Goal: Information Seeking & Learning: Find specific fact

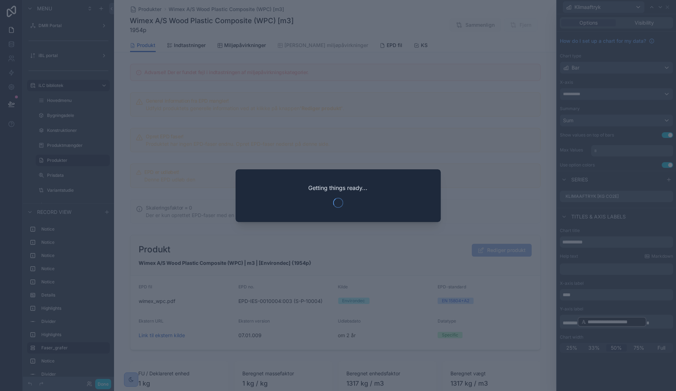
scroll to position [316, 0]
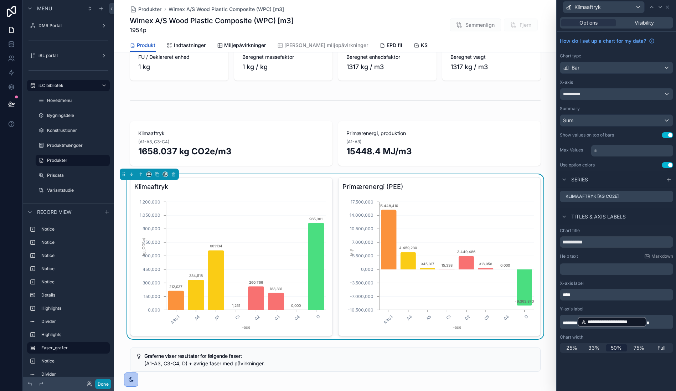
click at [102, 383] on button "Done" at bounding box center [103, 384] width 16 height 10
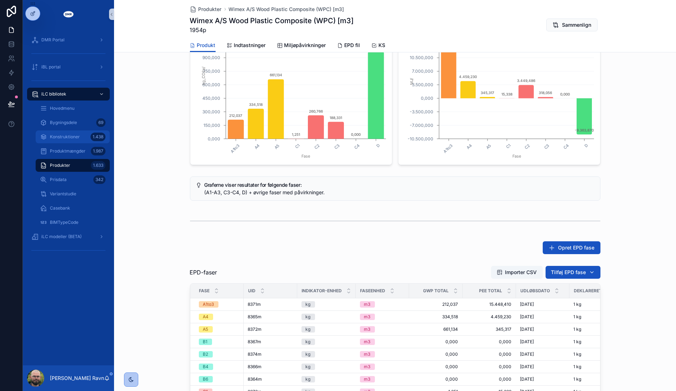
click at [75, 133] on div "Konstruktioner 1.438" at bounding box center [73, 136] width 66 height 11
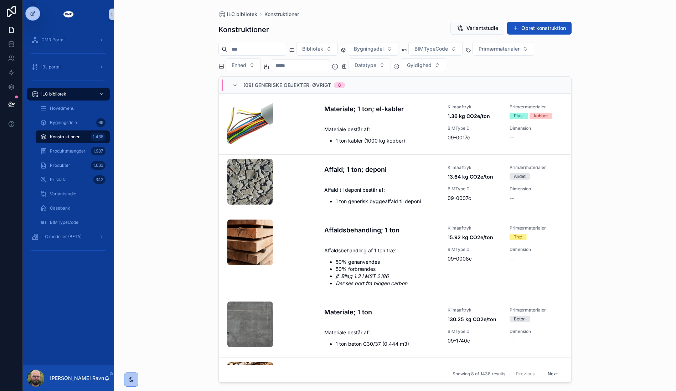
click at [275, 48] on input "scrollable content" at bounding box center [256, 49] width 58 height 10
type input "*******"
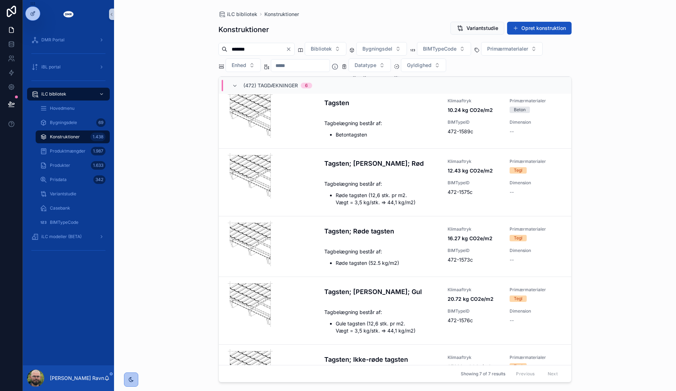
scroll to position [152, 0]
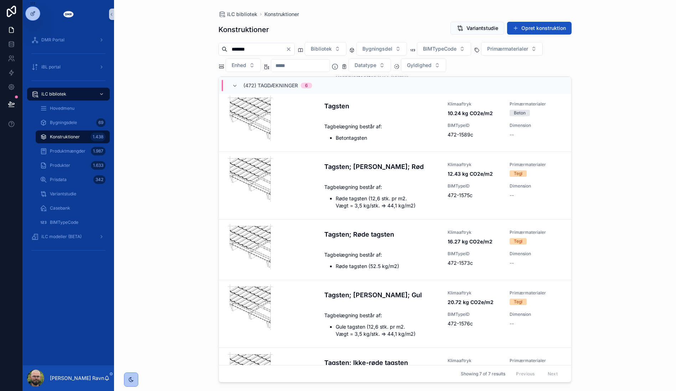
click at [124, 136] on div "iLC bibliotek Konstruktioner Konstruktioner Variantstudie Opret konstruktion **…" at bounding box center [395, 195] width 562 height 391
click at [63, 164] on span "Produkter" at bounding box center [60, 165] width 20 height 6
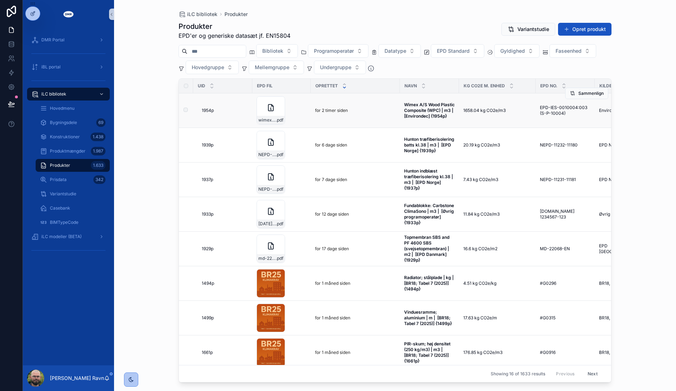
click at [328, 120] on td "for 2 timer siden" at bounding box center [355, 110] width 89 height 35
click at [429, 116] on strong "Wimex A/S Wood Plastic Composite (WPC) | m3 | [Environdec] {1954p}" at bounding box center [430, 110] width 52 height 17
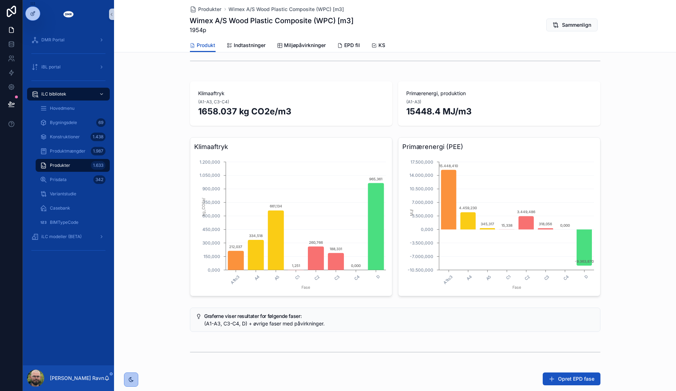
scroll to position [198, 0]
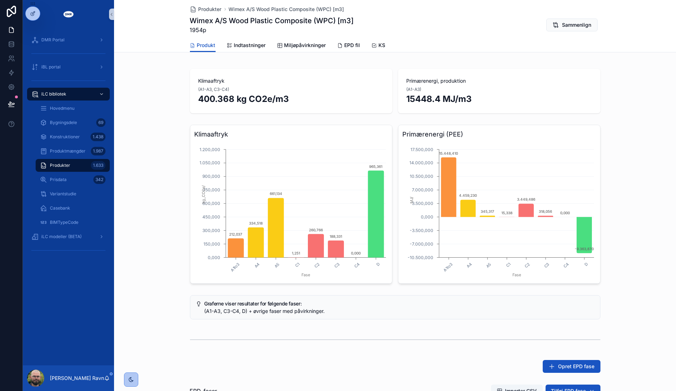
click at [169, 258] on div "Klimaaftryk A1to3 A4 A5 C1 C2 C3 C4 D Fase 0,000 150,000 300,000 450,000 600,00…" at bounding box center [395, 204] width 562 height 165
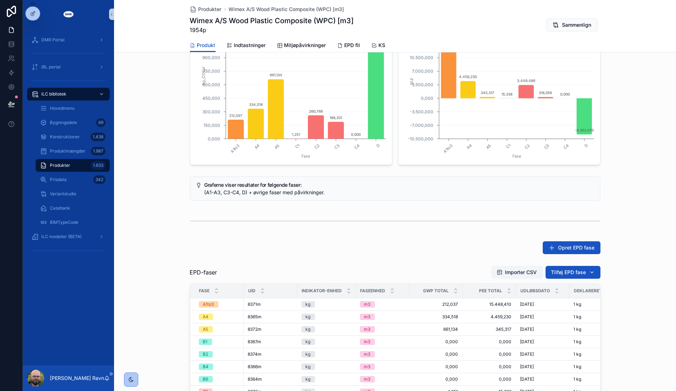
scroll to position [119, 0]
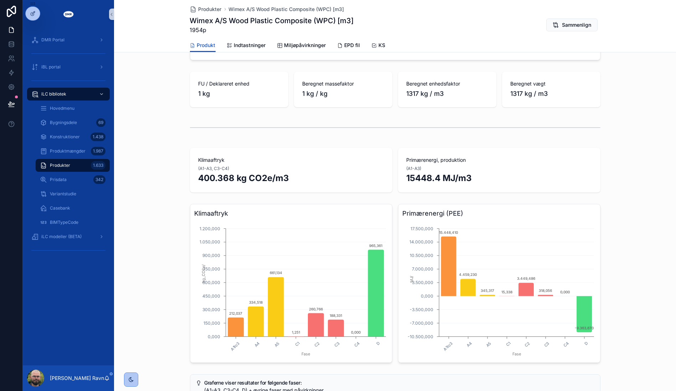
click at [226, 179] on h2 "400.368 kg CO2e/m3" at bounding box center [290, 178] width 185 height 12
click at [165, 181] on div "Klimaaftryk (A1-A3, C3-C4) 400.368 kg CO2e/m3 Primærenergi, produktion (A1-A3) …" at bounding box center [395, 170] width 562 height 50
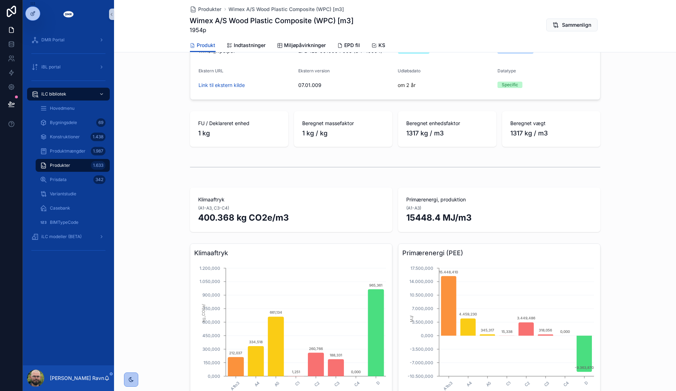
click at [165, 198] on div "Klimaaftryk (A1-A3, C3-C4) 400.368 kg CO2e/m3 Primærenergi, produktion (A1-A3) …" at bounding box center [395, 210] width 562 height 50
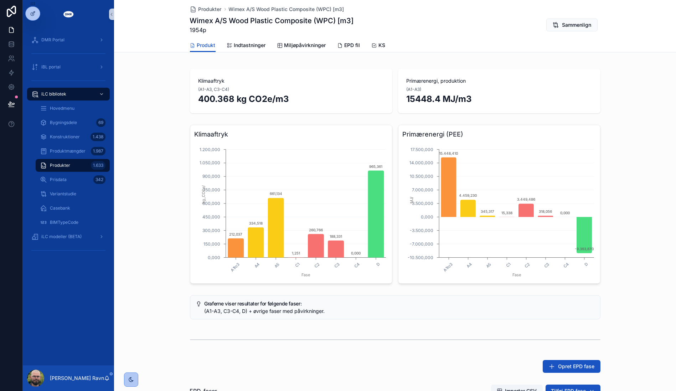
click at [165, 197] on div "Klimaaftryk A1to3 A4 A5 C1 C2 C3 C4 D Fase 0,000 150,000 300,000 450,000 600,00…" at bounding box center [395, 204] width 562 height 165
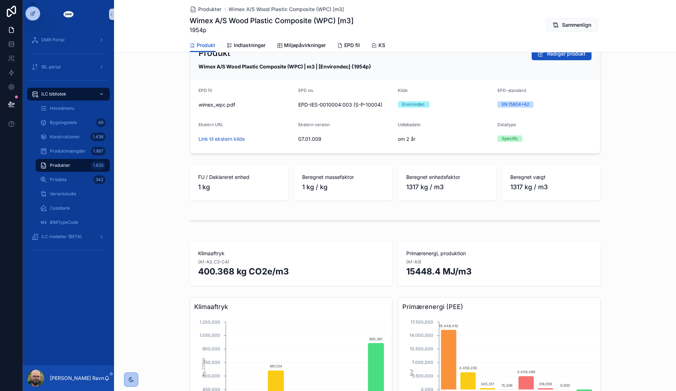
scroll to position [0, 0]
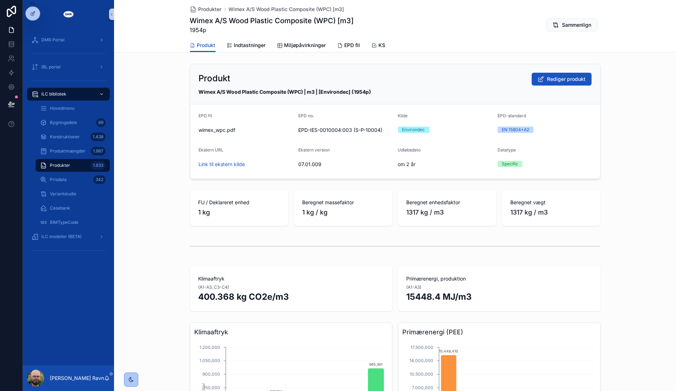
click at [86, 163] on div "Produkter 1.633" at bounding box center [73, 165] width 66 height 11
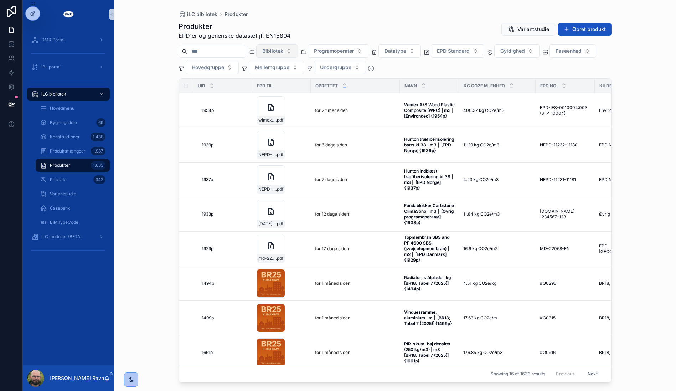
click at [283, 49] on span "Bibliotek" at bounding box center [272, 50] width 21 height 7
click at [348, 49] on span "Programoperatør" at bounding box center [334, 50] width 40 height 7
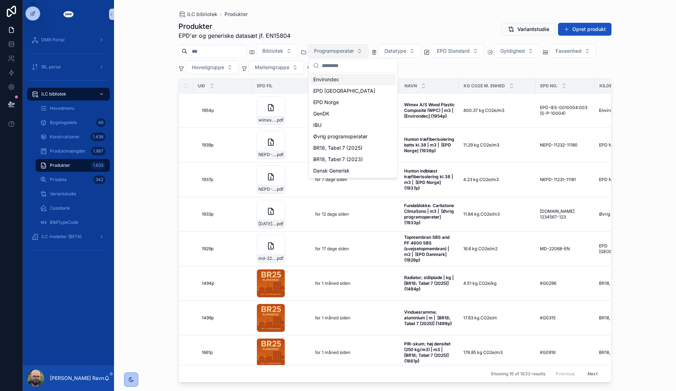
click at [348, 49] on span "Programoperatør" at bounding box center [334, 50] width 40 height 7
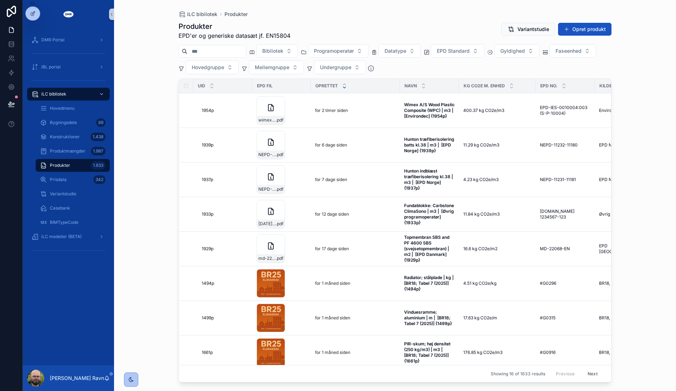
click at [471, 59] on div "Bibliotek Programoperatør Datatype EPD Standard Gyldighed Faseenhed Hovedgruppe…" at bounding box center [395, 59] width 433 height 30
click at [407, 46] on button "Datatype" at bounding box center [399, 51] width 42 height 14
click at [393, 102] on div "Generic" at bounding box center [415, 102] width 86 height 11
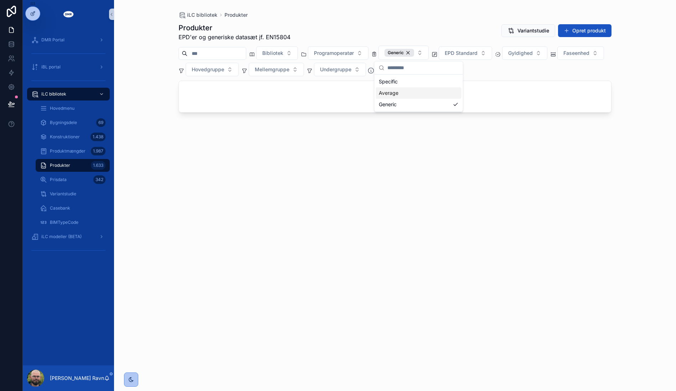
click at [402, 93] on div "Average" at bounding box center [419, 92] width 86 height 11
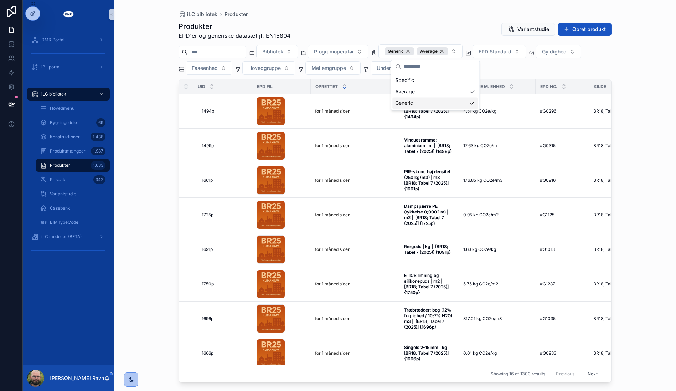
click at [148, 130] on div "iLC bibliotek Produkter Produkter EPD'er og generiske datasæt jf. EN15804 Varia…" at bounding box center [395, 195] width 562 height 391
click at [242, 51] on input "scrollable content" at bounding box center [216, 52] width 58 height 10
type input "*******"
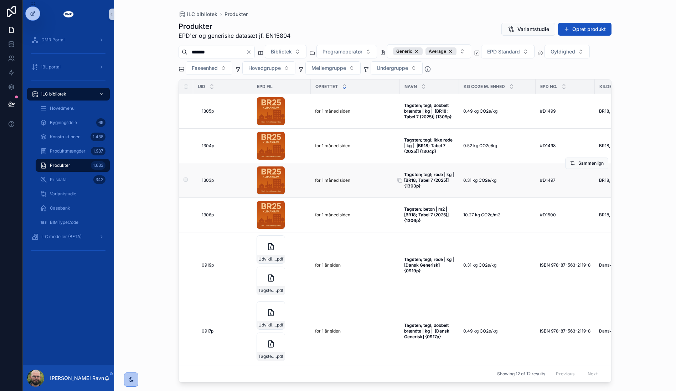
click at [454, 183] on span "Tagsten; tegl; røde | kg | [BR18; Tabel 7 (2025)] {1303p}" at bounding box center [429, 180] width 51 height 17
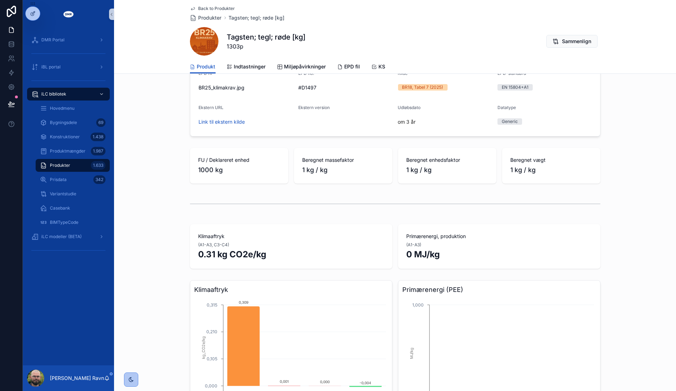
scroll to position [158, 0]
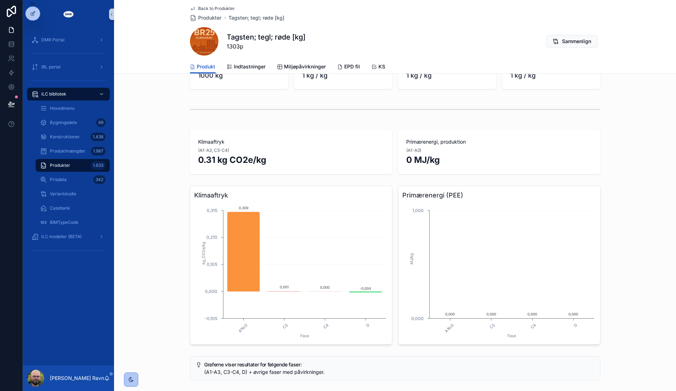
click at [204, 6] on span "Back to Produkter" at bounding box center [216, 9] width 37 height 6
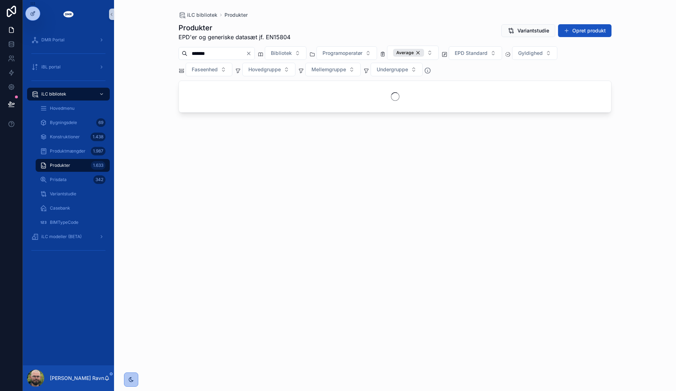
click at [215, 52] on input "*******" at bounding box center [216, 53] width 58 height 10
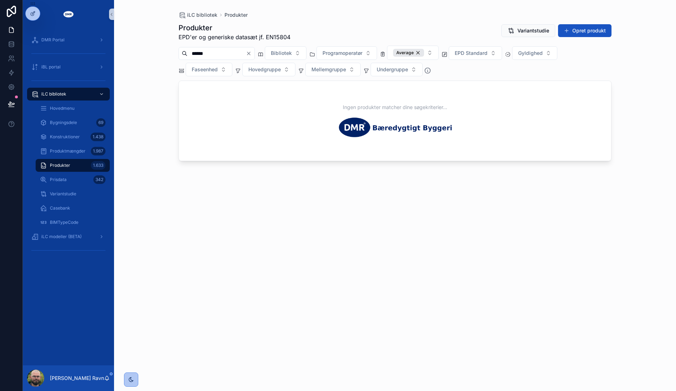
type input "******"
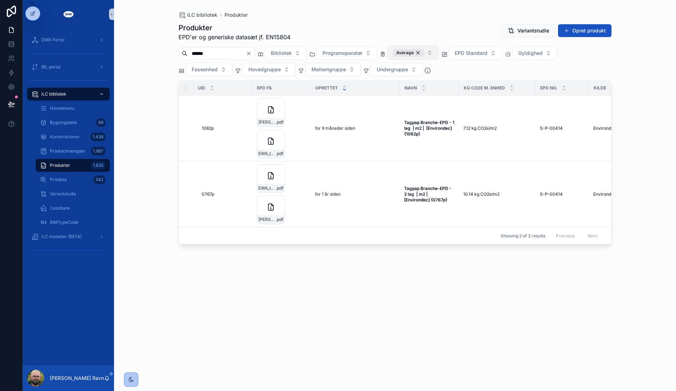
click at [439, 53] on button "Average" at bounding box center [413, 53] width 52 height 14
click at [428, 104] on div "Generic" at bounding box center [428, 104] width 86 height 11
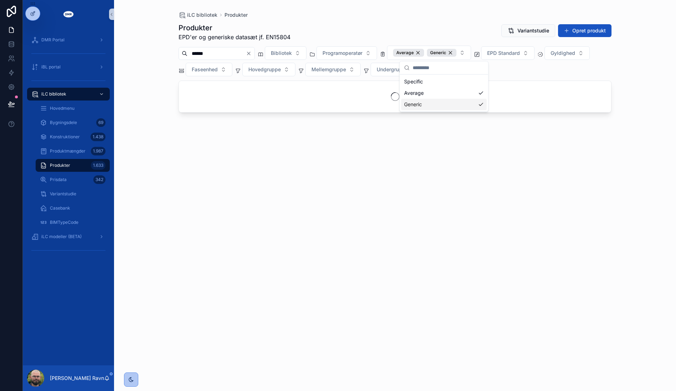
click at [157, 189] on div "iLC bibliotek Produkter Produkter EPD'er og generiske datasæt jf. EN15804 Varia…" at bounding box center [395, 195] width 562 height 391
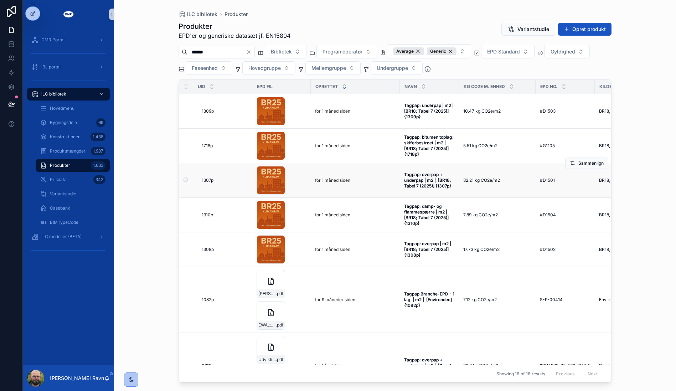
click at [491, 183] on td "32.21 kg CO2e/m2 32.21 kg CO2e/m2" at bounding box center [497, 180] width 77 height 35
click at [491, 179] on span "32.21 kg CO2e/m2" at bounding box center [481, 180] width 37 height 6
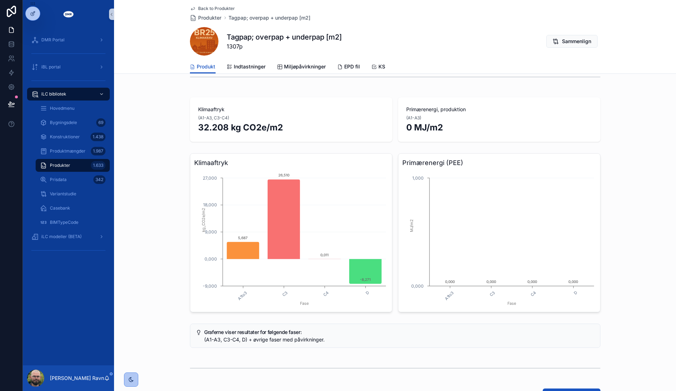
scroll to position [158, 0]
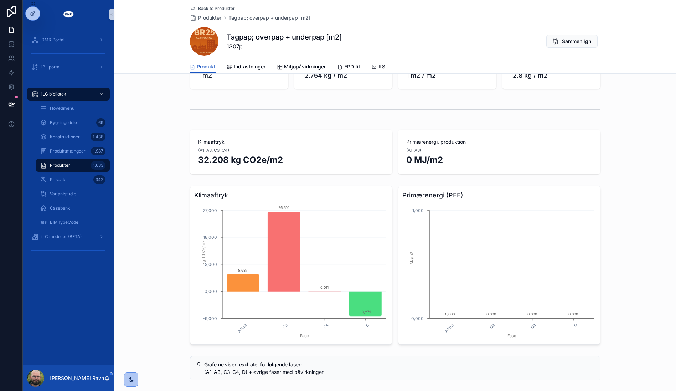
click at [222, 7] on span "Back to Produkter" at bounding box center [216, 9] width 37 height 6
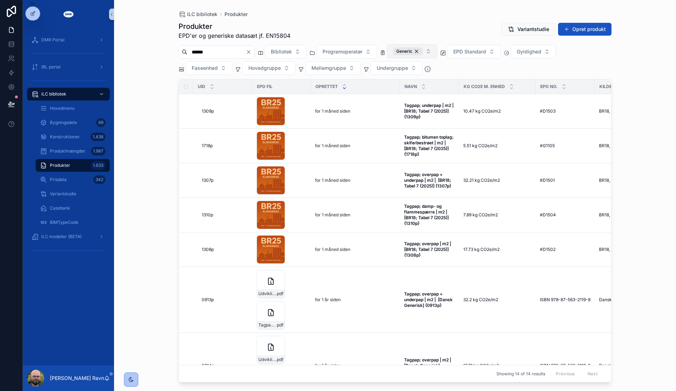
click at [437, 52] on button "Generic" at bounding box center [412, 51] width 50 height 14
click at [425, 91] on div "Average" at bounding box center [427, 91] width 86 height 11
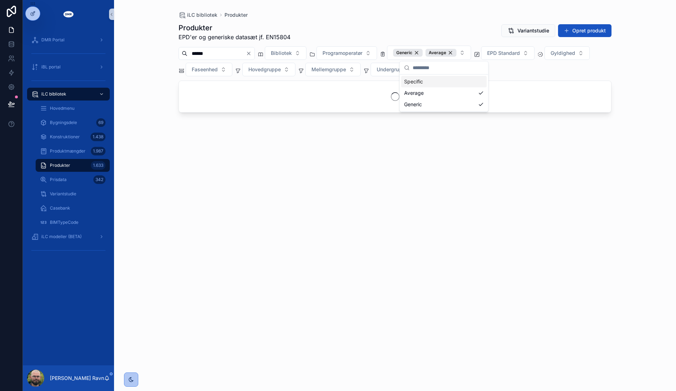
click at [246, 51] on input "******" at bounding box center [216, 53] width 58 height 10
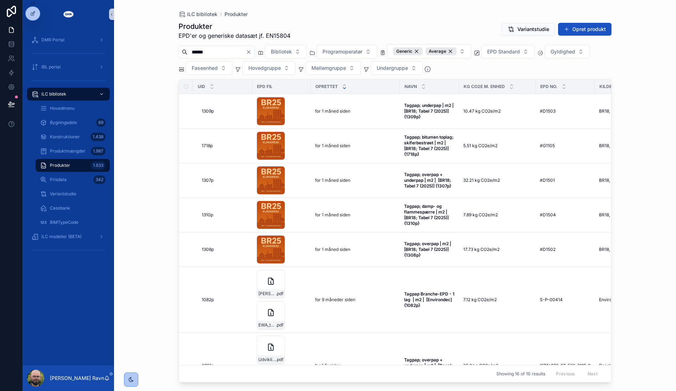
click at [252, 51] on icon "Clear" at bounding box center [249, 52] width 6 height 6
click at [246, 51] on input "scrollable content" at bounding box center [216, 52] width 58 height 10
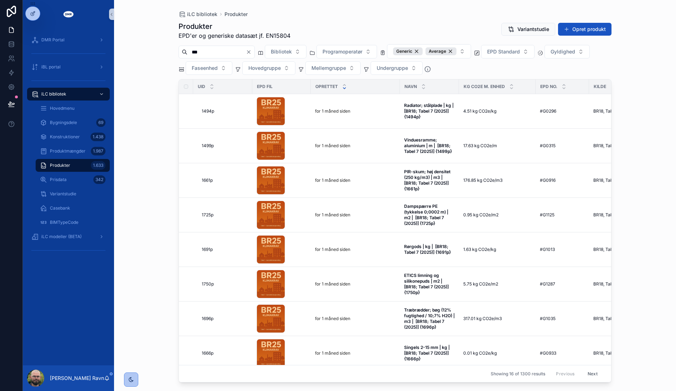
type input "***"
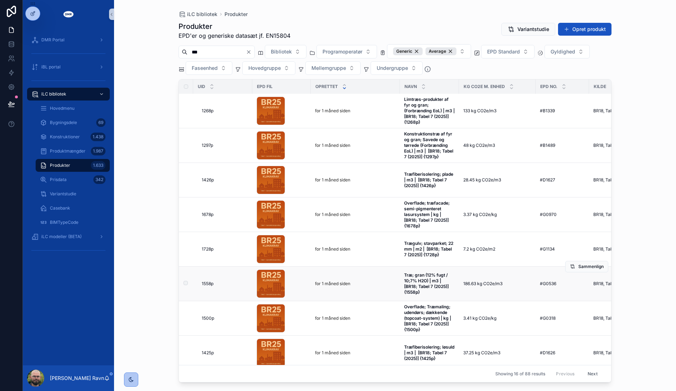
scroll to position [285, 0]
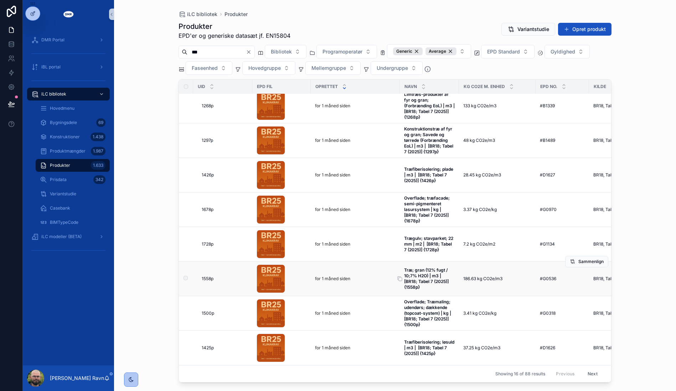
click at [437, 278] on strong "Træ; gran (12% fugt / 10;7% H2O) | m3 | [BR18; Tabel 7 (2025)] {1558p}" at bounding box center [427, 278] width 46 height 22
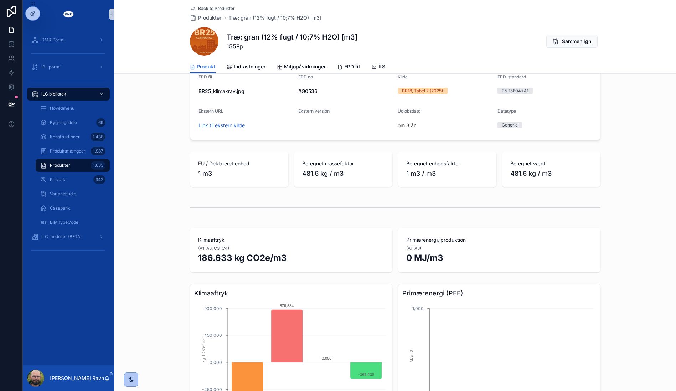
scroll to position [158, 0]
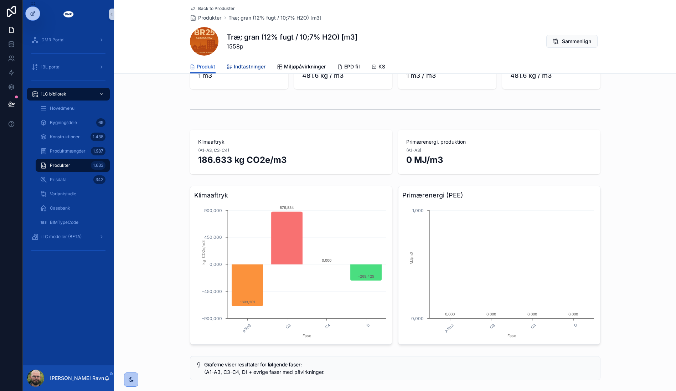
click at [244, 69] on span "Indtastninger" at bounding box center [250, 66] width 32 height 7
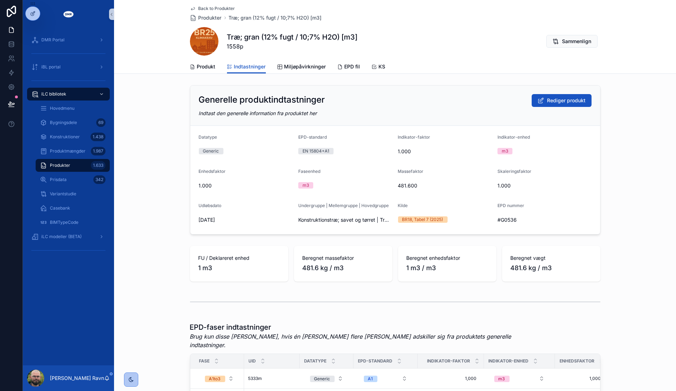
click at [175, 117] on div "Generelle produktindtastninger [PERSON_NAME] produkt Indtast den generelle info…" at bounding box center [395, 159] width 562 height 155
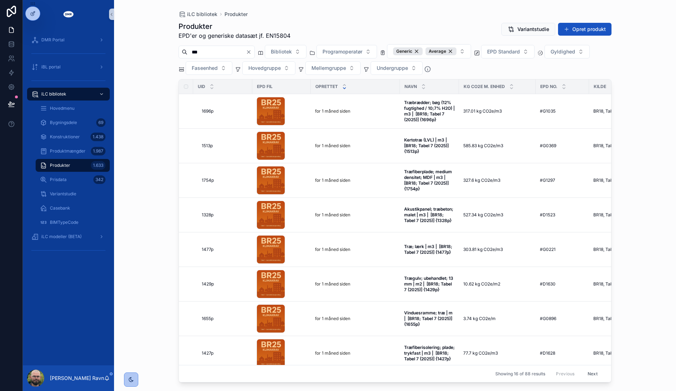
click at [203, 50] on input "***" at bounding box center [216, 52] width 58 height 10
type input "****"
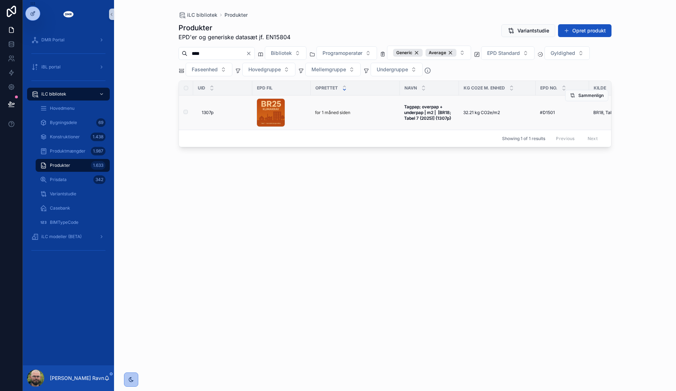
click at [374, 117] on td "for 1 måned siden" at bounding box center [355, 112] width 89 height 35
click at [421, 115] on strong "Tagpap; overpap + underpap | m2 | [BR18; Tabel 7 (2025)] {1307p}" at bounding box center [428, 112] width 48 height 17
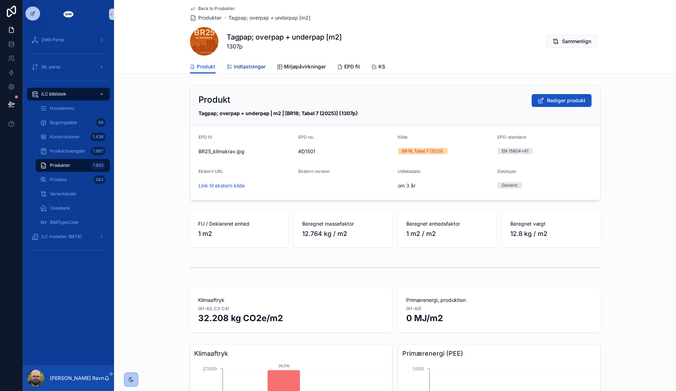
click at [258, 65] on span "Indtastninger" at bounding box center [250, 66] width 32 height 7
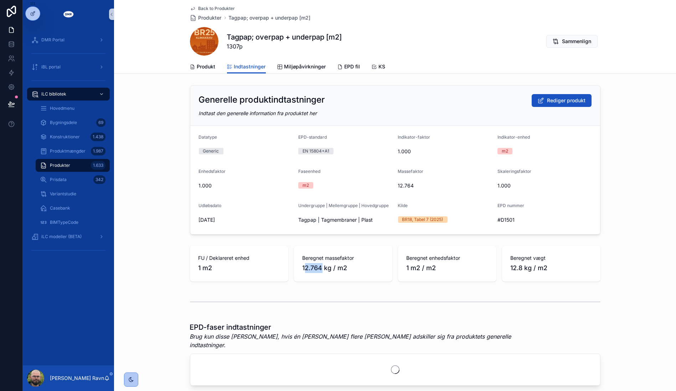
drag, startPoint x: 301, startPoint y: 266, endPoint x: 319, endPoint y: 267, distance: 18.2
click at [319, 267] on span "12.764 kg / m2" at bounding box center [343, 268] width 81 height 10
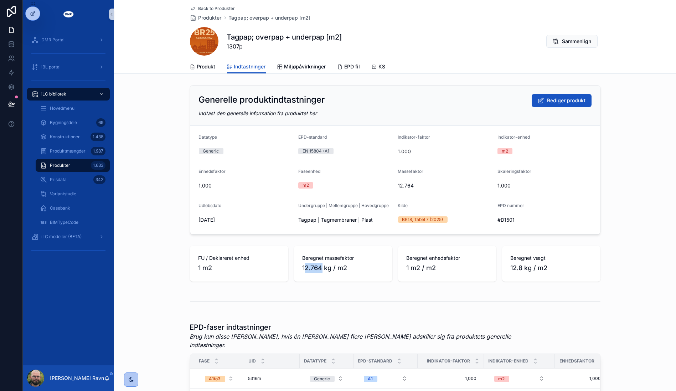
drag, startPoint x: 319, startPoint y: 267, endPoint x: 313, endPoint y: 277, distance: 11.7
click at [313, 277] on div "Beregnet massefaktor 12.764 kg / m2" at bounding box center [343, 264] width 98 height 36
click at [303, 267] on span "12.764 kg / m2" at bounding box center [343, 268] width 81 height 10
click at [298, 266] on div "Beregnet massefaktor 12.764 kg / m2" at bounding box center [343, 264] width 98 height 36
drag, startPoint x: 299, startPoint y: 267, endPoint x: 316, endPoint y: 267, distance: 17.1
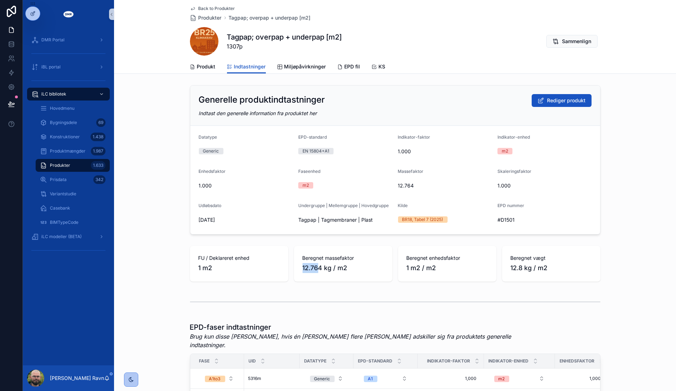
click at [316, 267] on span "12.764 kg / m2" at bounding box center [343, 268] width 81 height 10
drag, startPoint x: 316, startPoint y: 267, endPoint x: 320, endPoint y: 275, distance: 8.1
click at [320, 274] on div "Beregnet massefaktor 12.764 kg / m2" at bounding box center [343, 264] width 98 height 36
click at [489, 93] on div "Generelle produktindtastninger [PERSON_NAME] produkt Indtast den generelle info…" at bounding box center [395, 106] width 410 height 40
click at [140, 144] on div "Generelle produktindtastninger [PERSON_NAME] produkt Indtast den generelle info…" at bounding box center [395, 159] width 562 height 155
